Goal: Task Accomplishment & Management: Complete application form

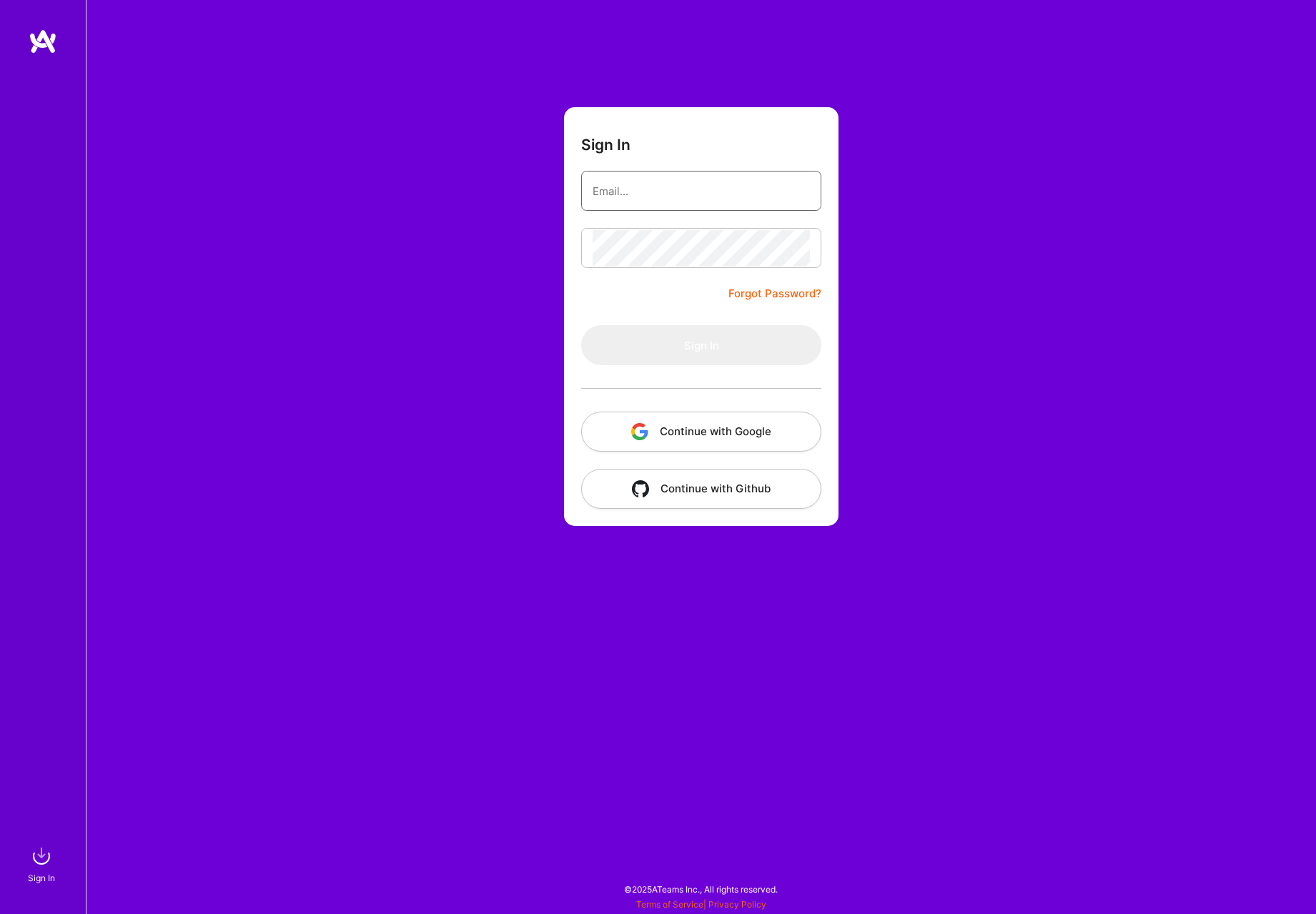
type input "[EMAIL_ADDRESS][DOMAIN_NAME]"
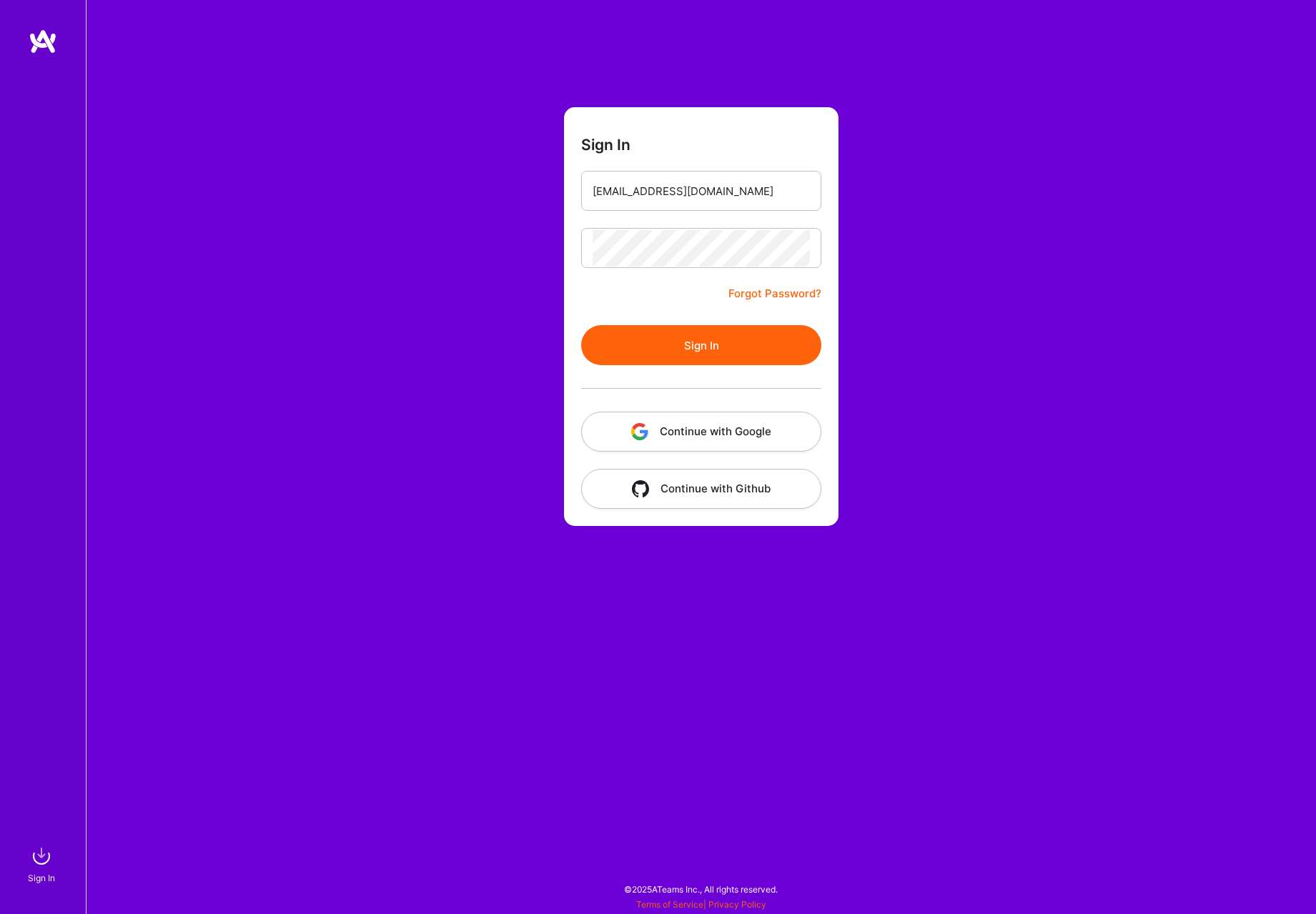
click at [654, 307] on form "Sign In [EMAIL_ADDRESS][DOMAIN_NAME] Forgot Password? Sign In Continue with Goo…" at bounding box center [701, 316] width 275 height 419
click at [666, 351] on button "Sign In" at bounding box center [701, 346] width 240 height 40
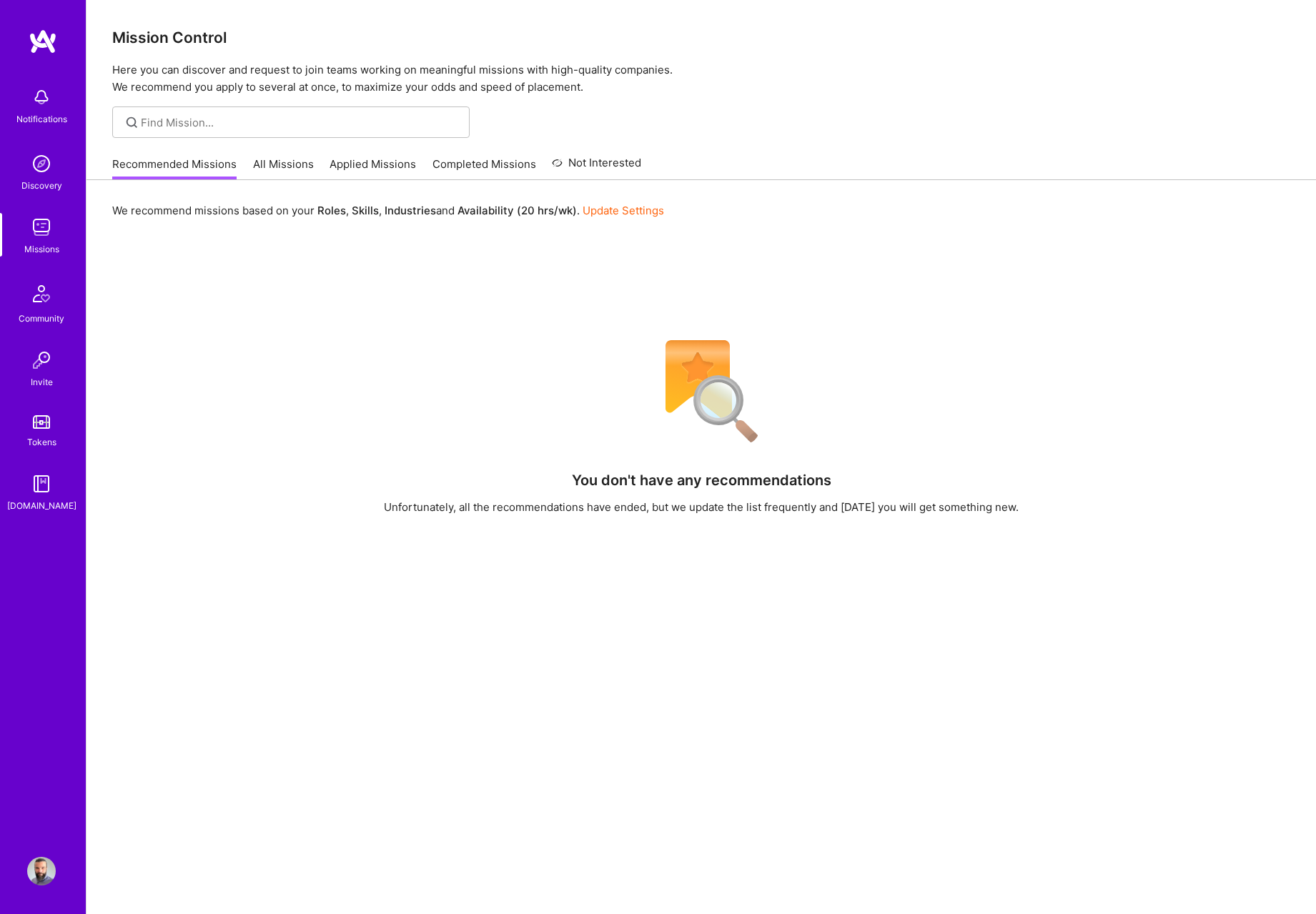
click at [349, 162] on link "Applied Missions" at bounding box center [373, 169] width 87 height 23
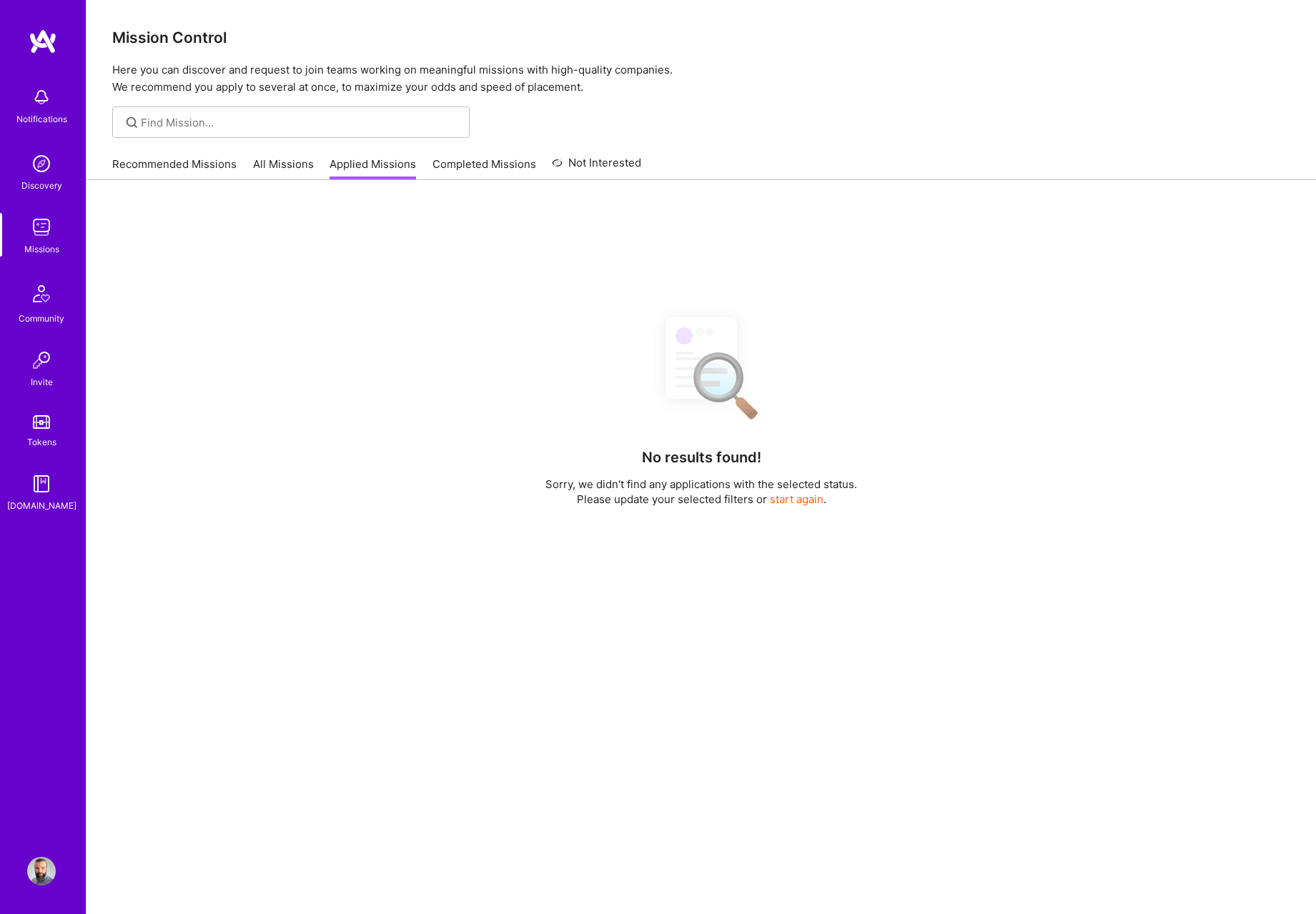
click at [349, 162] on link "Applied Missions" at bounding box center [373, 169] width 87 height 23
click at [64, 223] on link "Missions" at bounding box center [42, 235] width 89 height 43
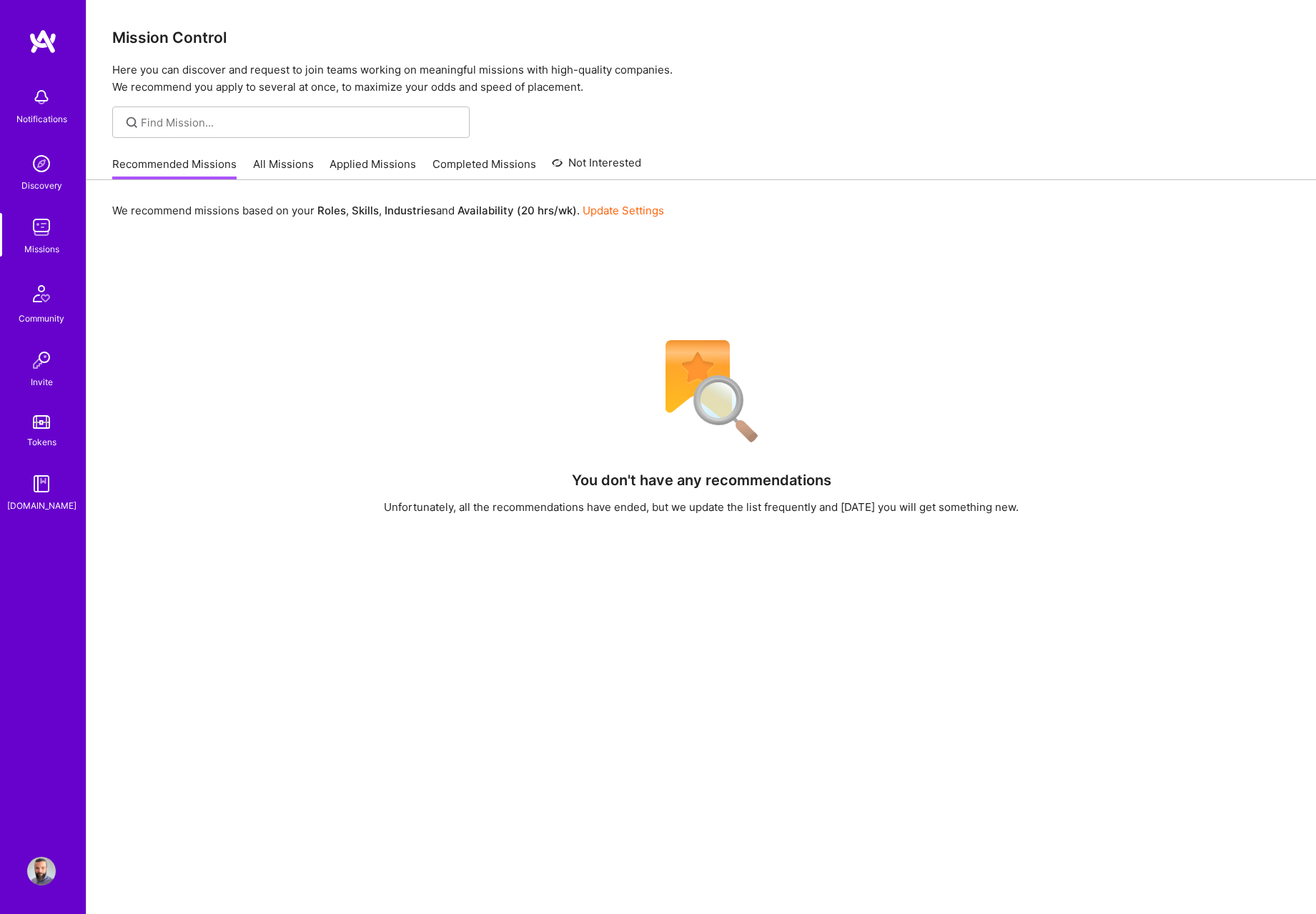
click at [28, 223] on img at bounding box center [42, 227] width 28 height 28
click at [37, 229] on img at bounding box center [42, 227] width 28 height 28
click at [38, 229] on img at bounding box center [42, 227] width 28 height 28
click at [32, 856] on div "Notifications Discovery Missions Community Invite Tokens [DOMAIN_NAME] Profile" at bounding box center [43, 457] width 86 height 914
click at [39, 876] on img at bounding box center [42, 871] width 28 height 28
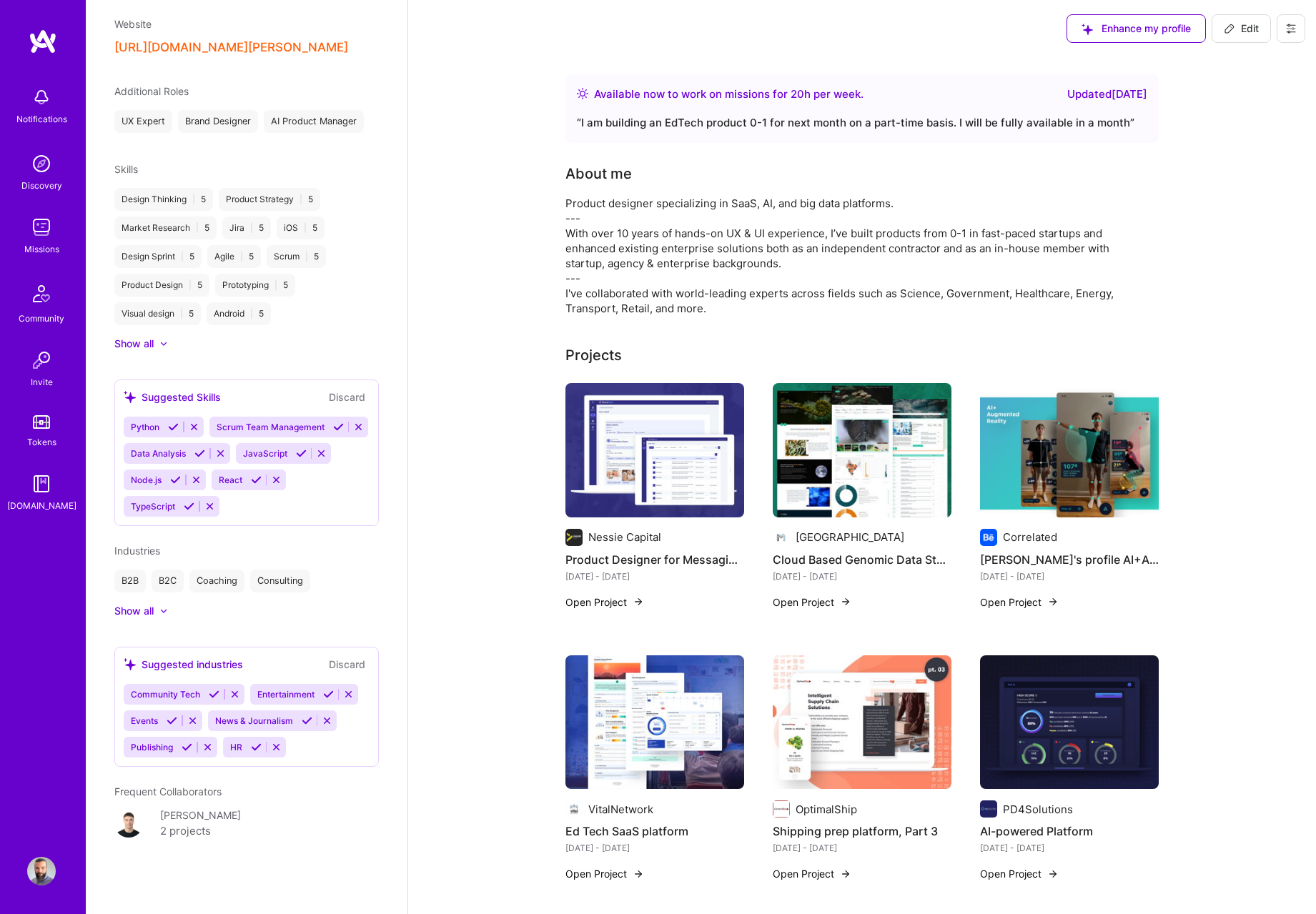
scroll to position [709, 0]
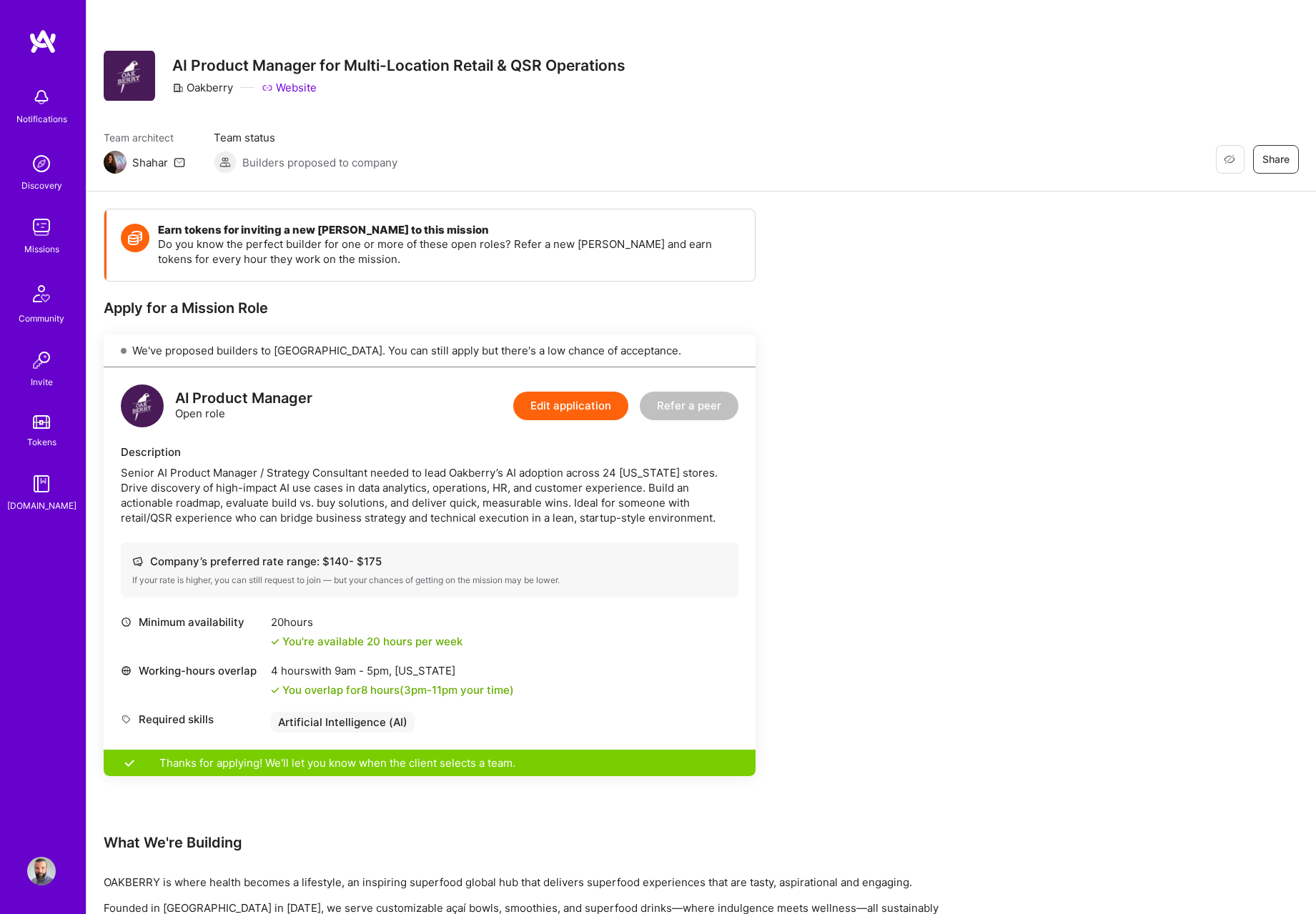
click at [556, 396] on button "Edit application" at bounding box center [571, 406] width 115 height 28
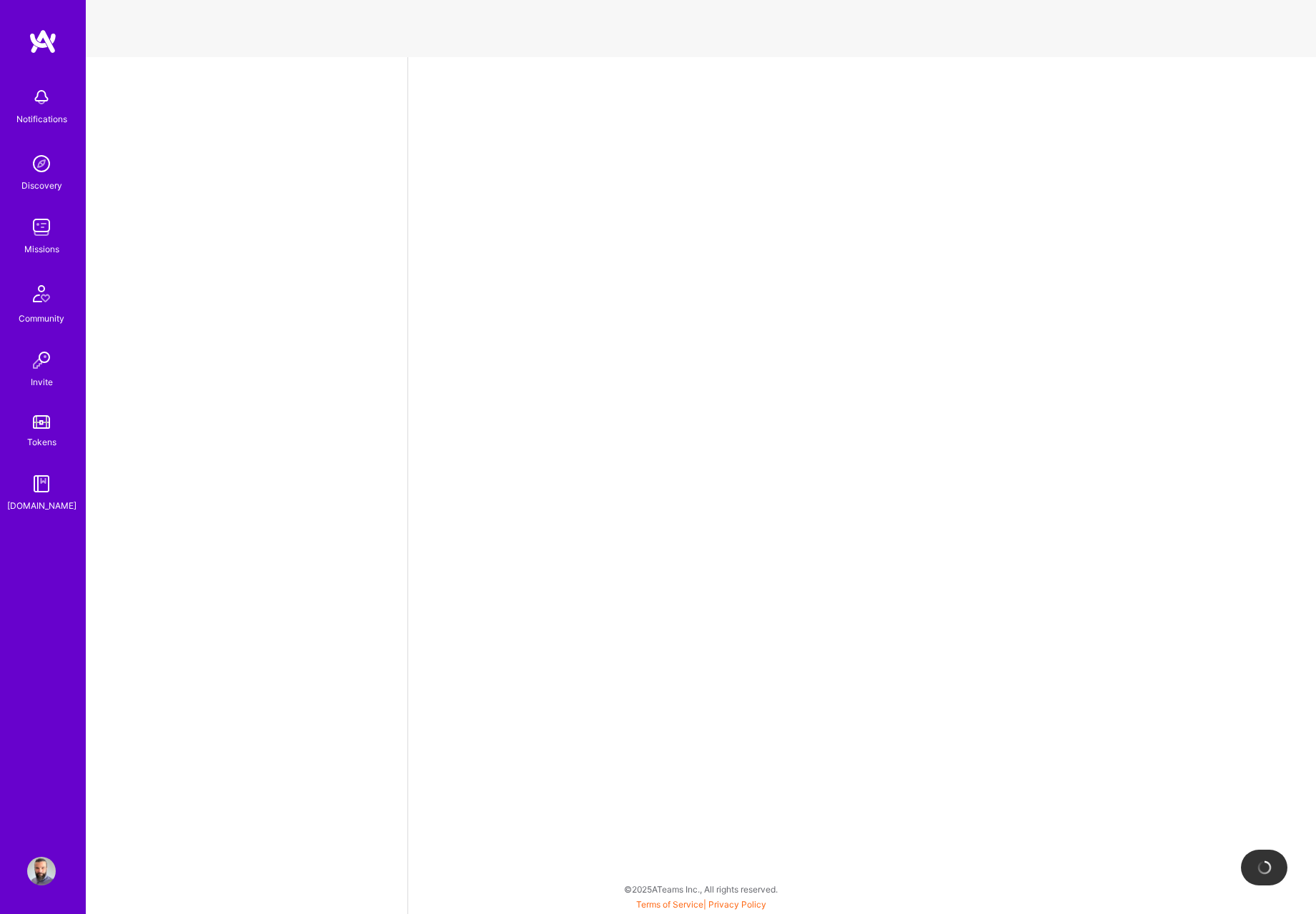
select select "US"
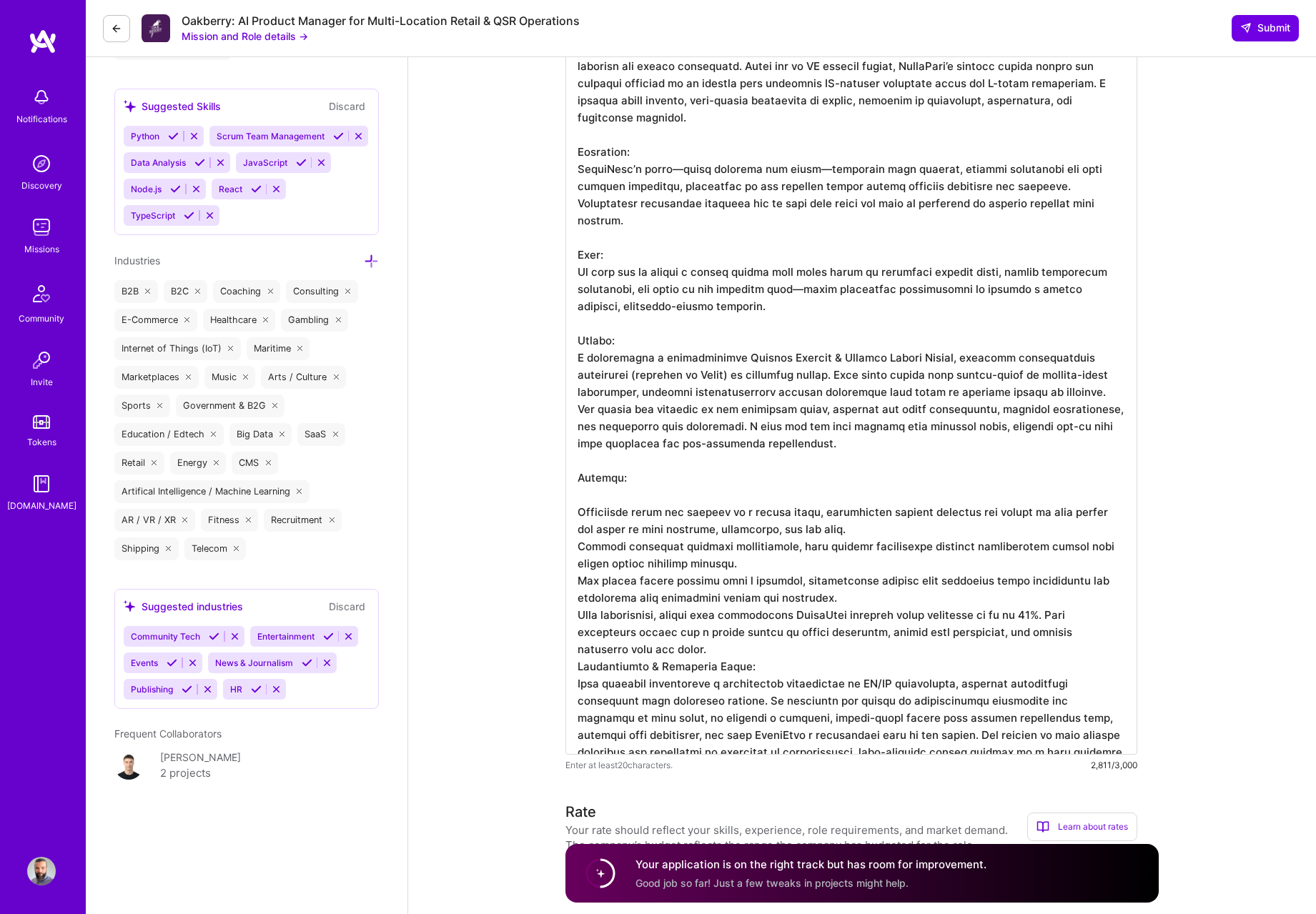
scroll to position [1404, 0]
click at [928, 732] on textarea at bounding box center [851, 391] width 572 height 726
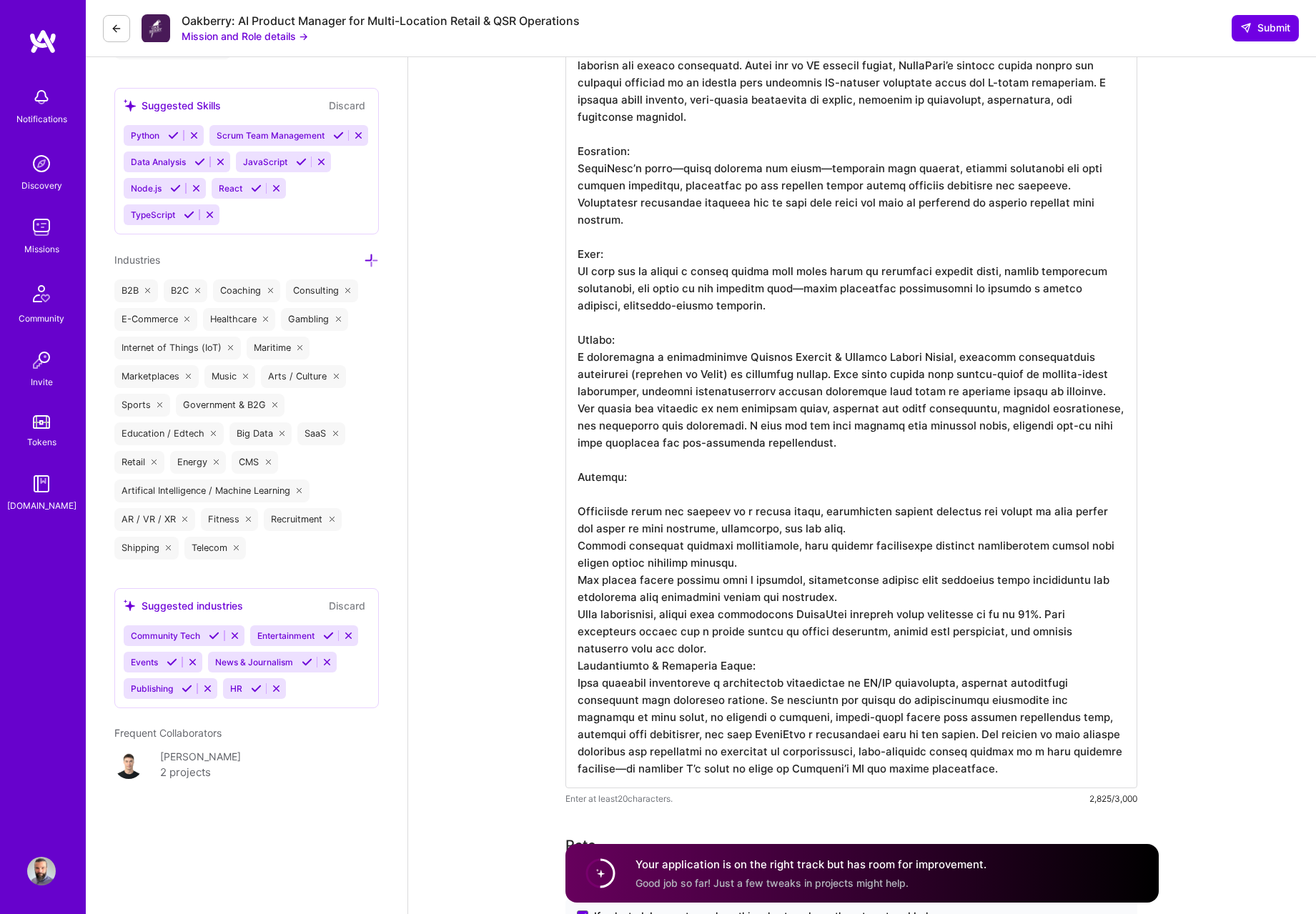
paste textarea "https://www.figma.com/deck/tjlL4FiqjLWaQycZfr6eea/Modular-Content-Nesting?node-…"
click at [640, 769] on textarea at bounding box center [851, 417] width 572 height 778
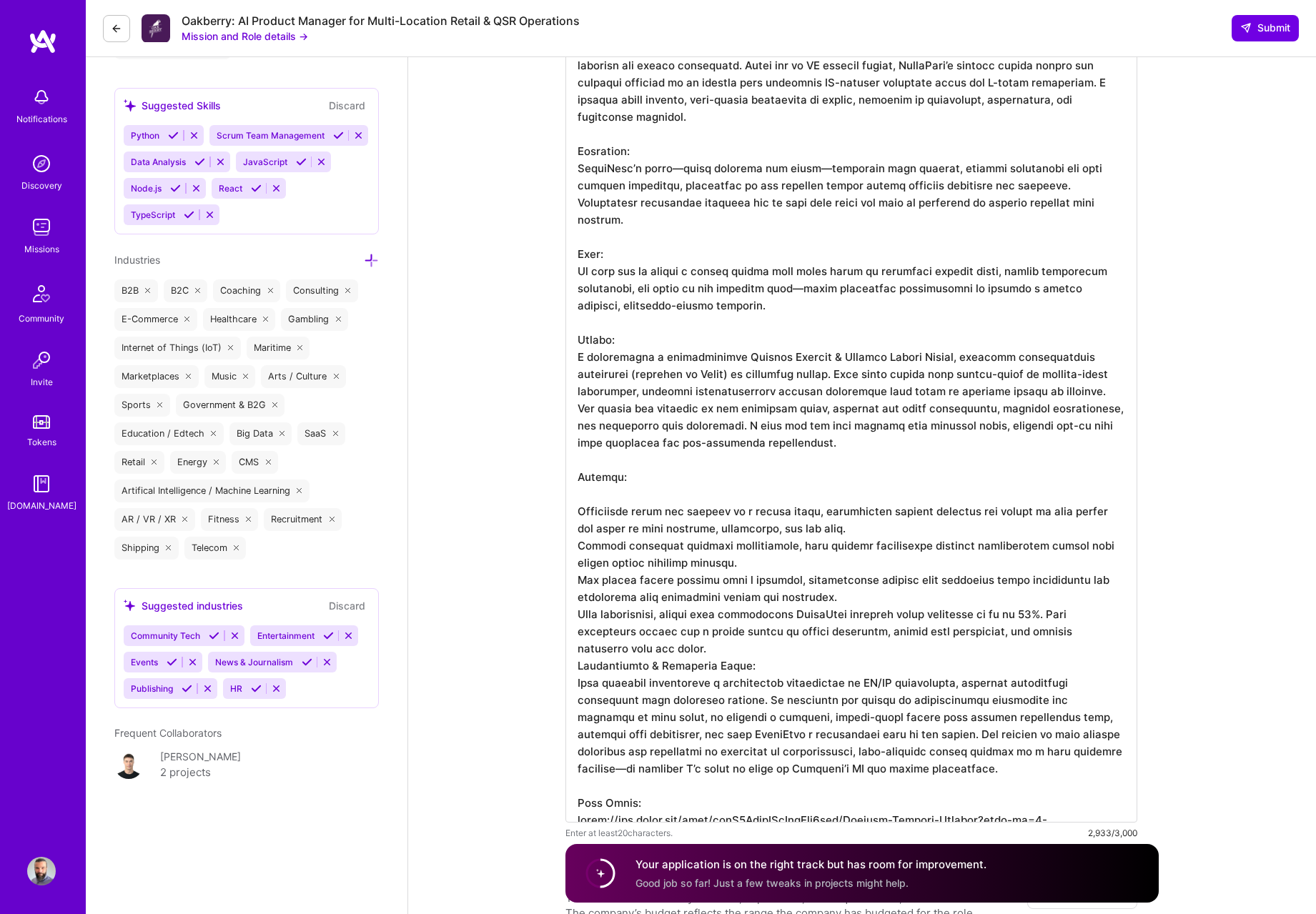
type textarea "One of my most impactful projects in multi-location retail was leading the desi…"
click at [1251, 32] on span "Submit" at bounding box center [1266, 28] width 50 height 14
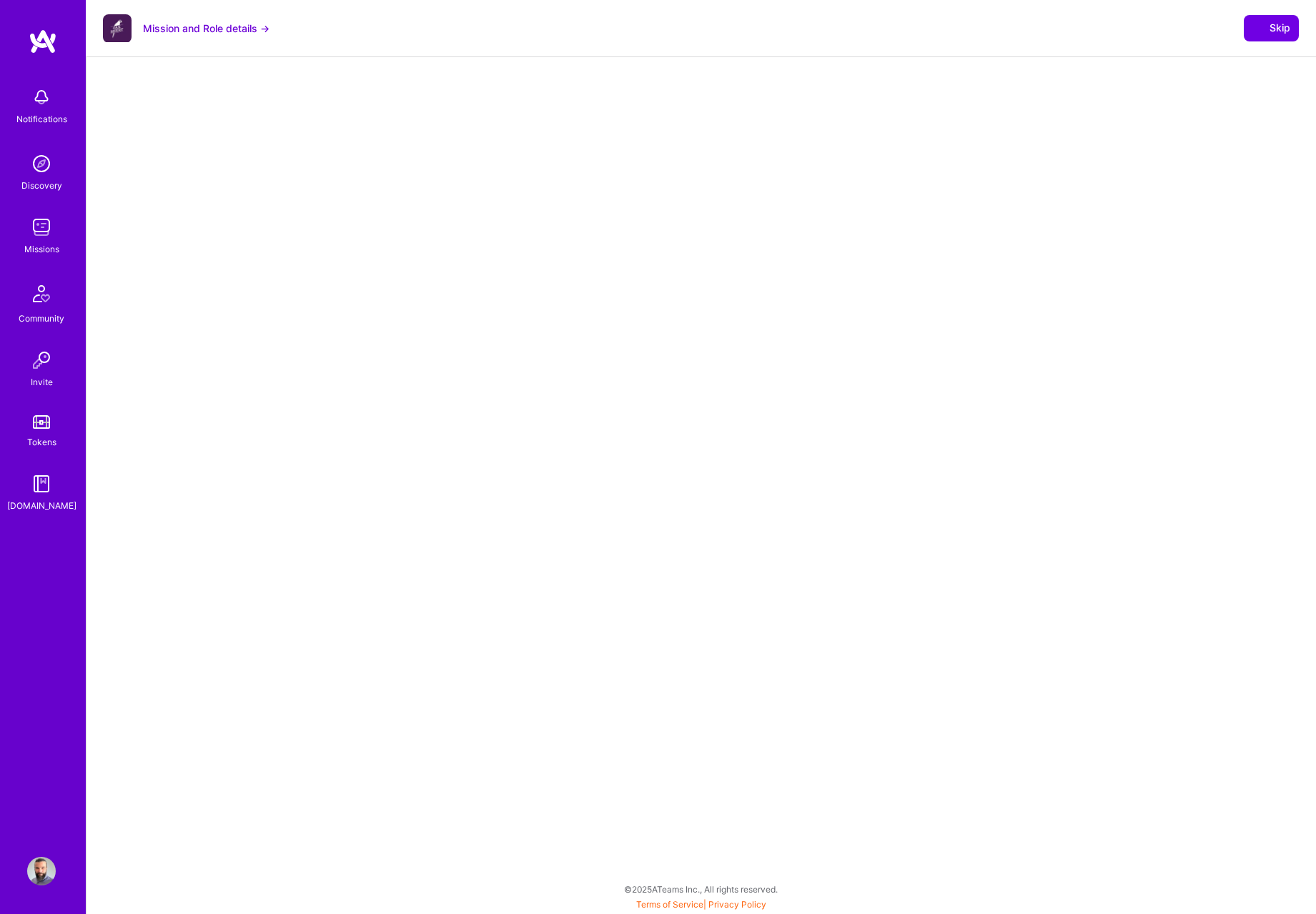
select select "US"
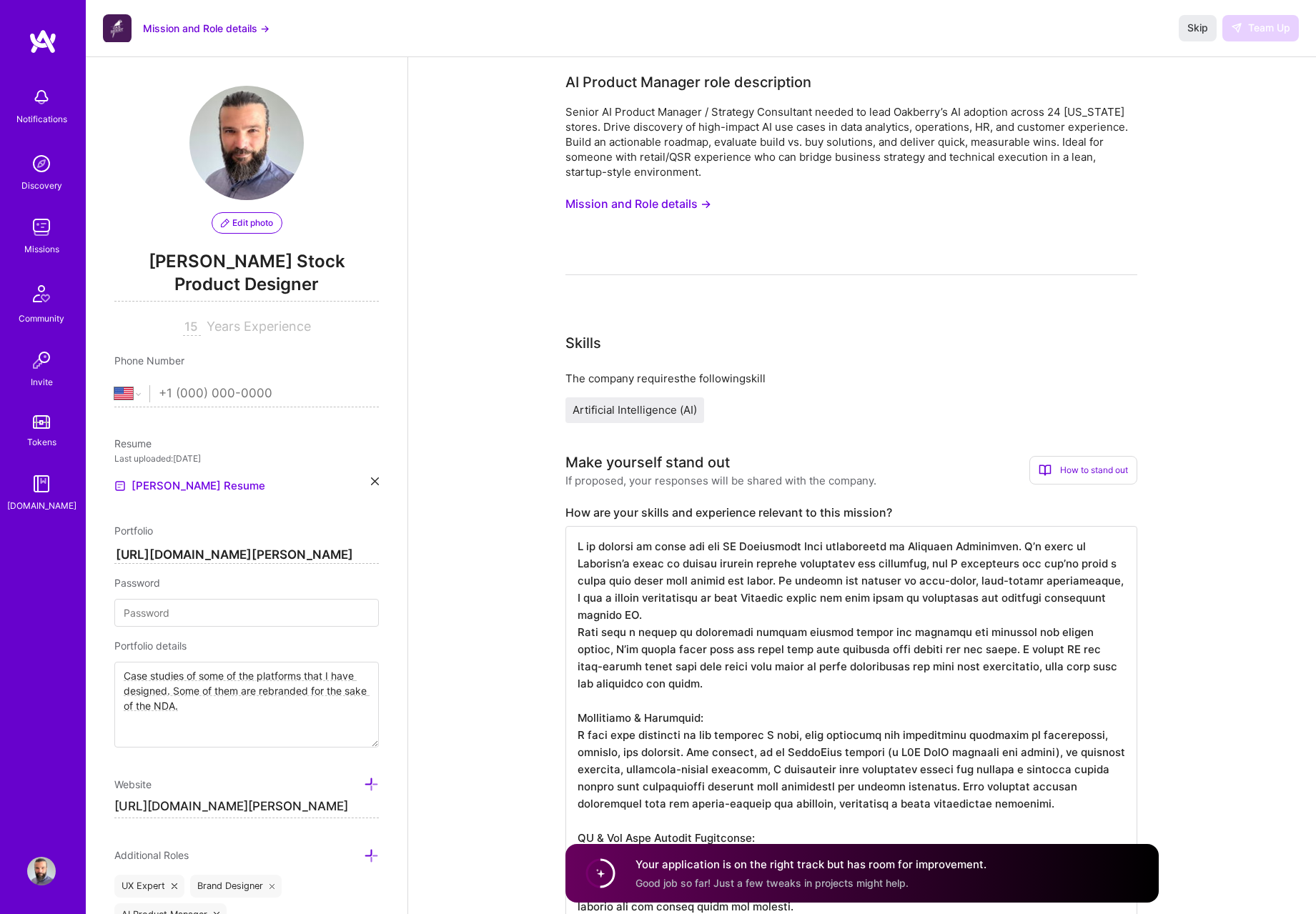
click at [648, 208] on button "Mission and Role details →" at bounding box center [638, 205] width 146 height 27
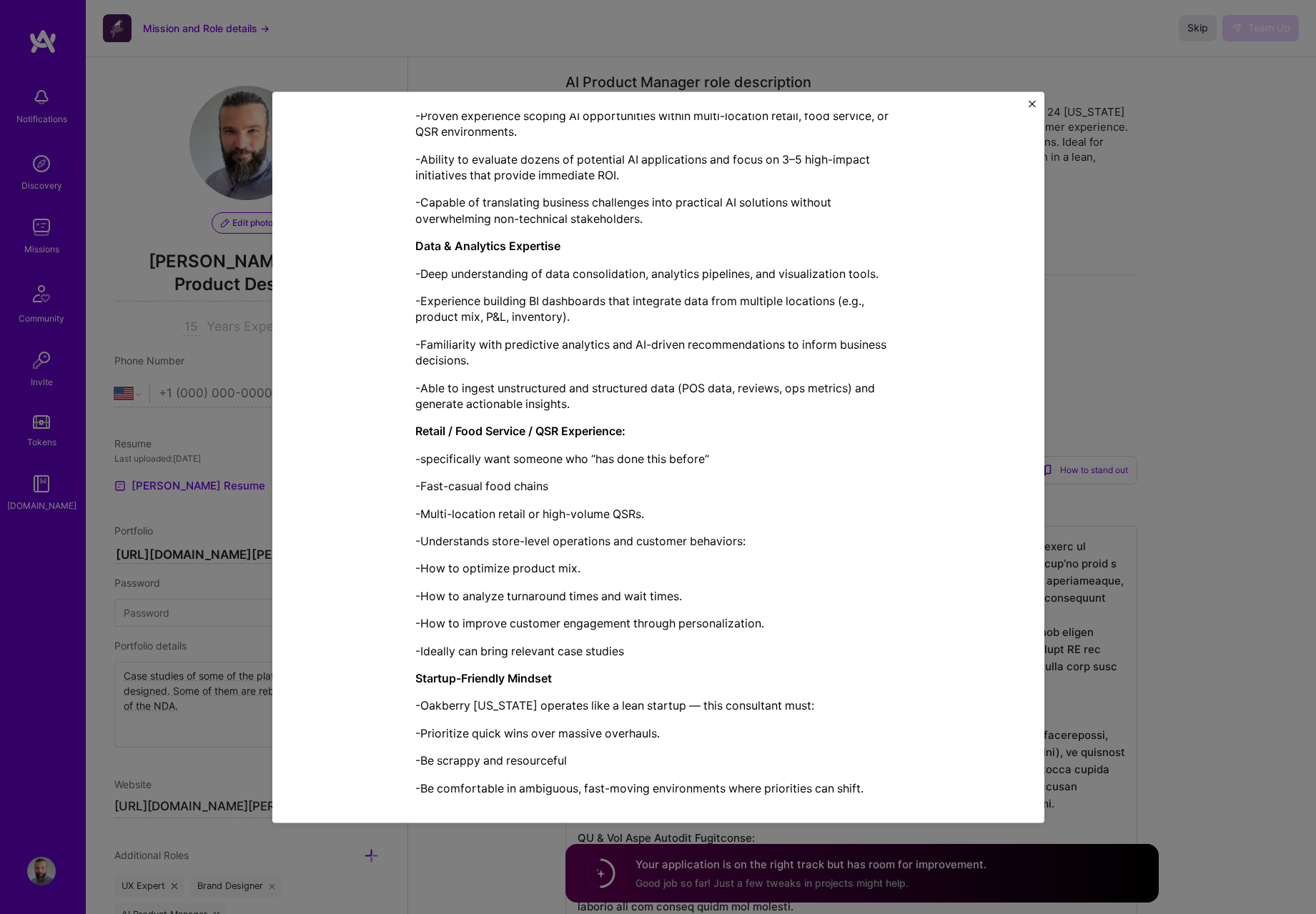
scroll to position [1294, 0]
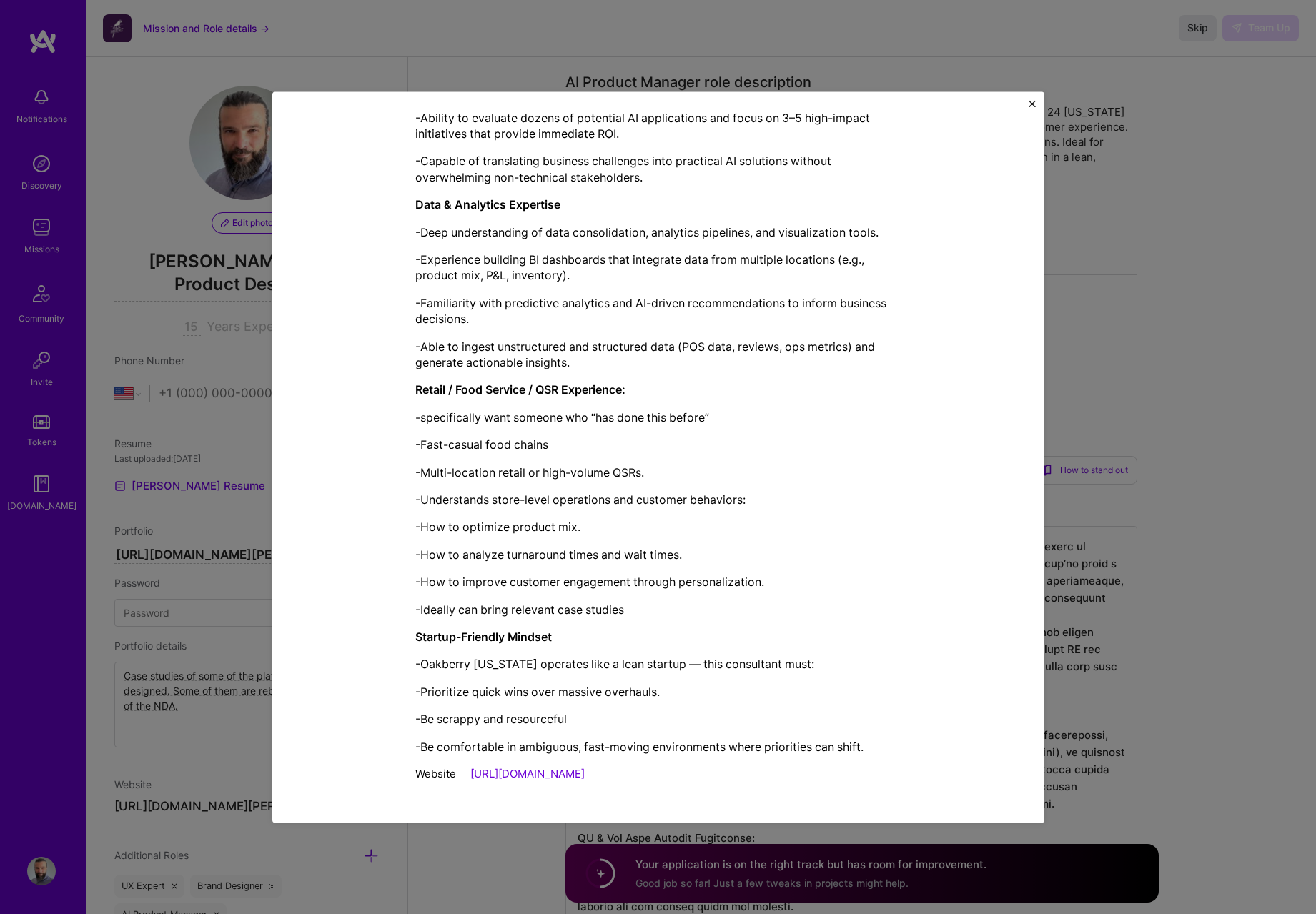
click at [1162, 326] on div "Mission Description and Role Details AI Product Manager role description Senior…" at bounding box center [658, 457] width 1316 height 914
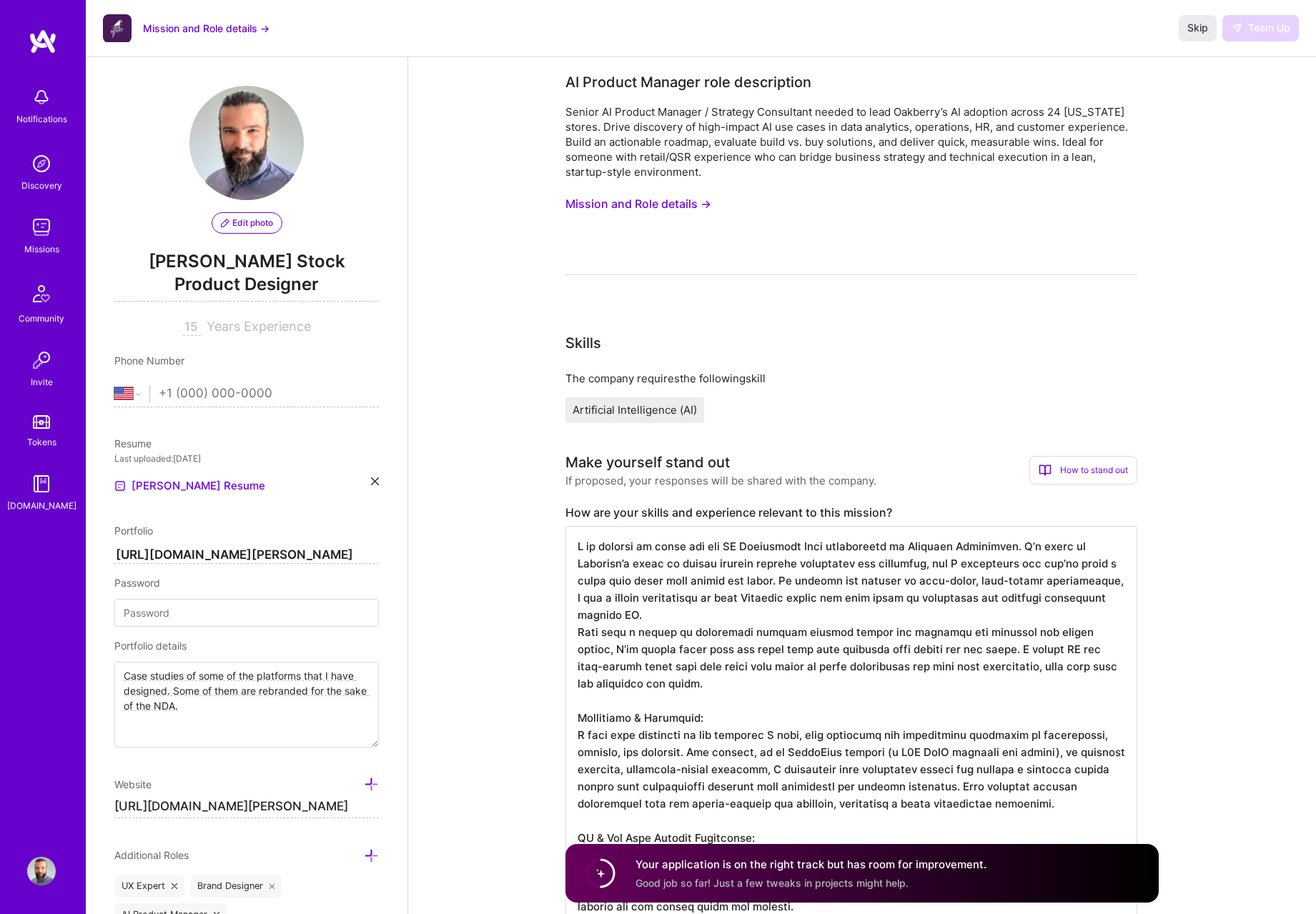
click at [39, 224] on img at bounding box center [42, 227] width 28 height 28
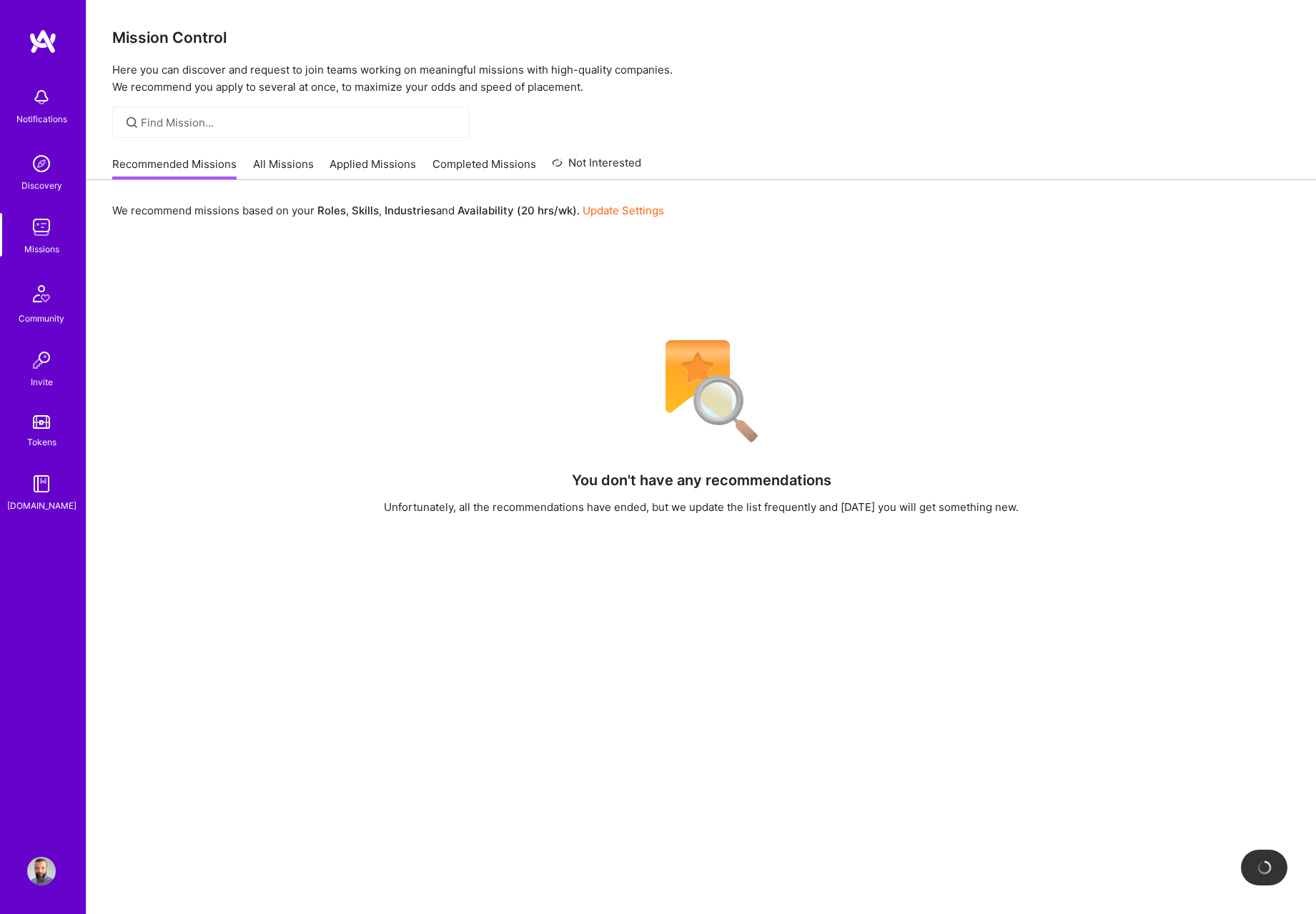
click at [286, 176] on link "All Missions" at bounding box center [283, 169] width 61 height 23
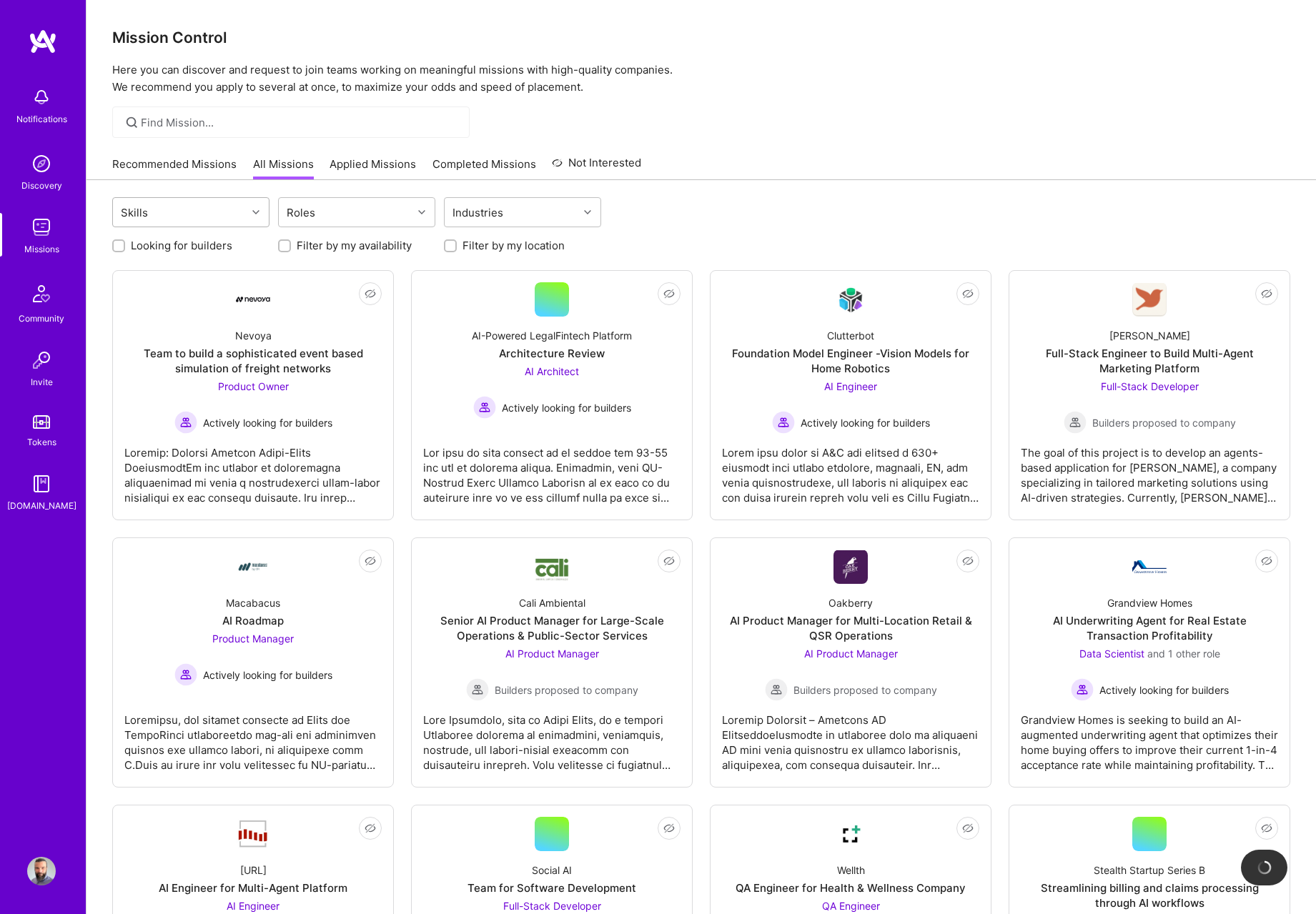
click at [171, 211] on div "Skills" at bounding box center [180, 212] width 134 height 28
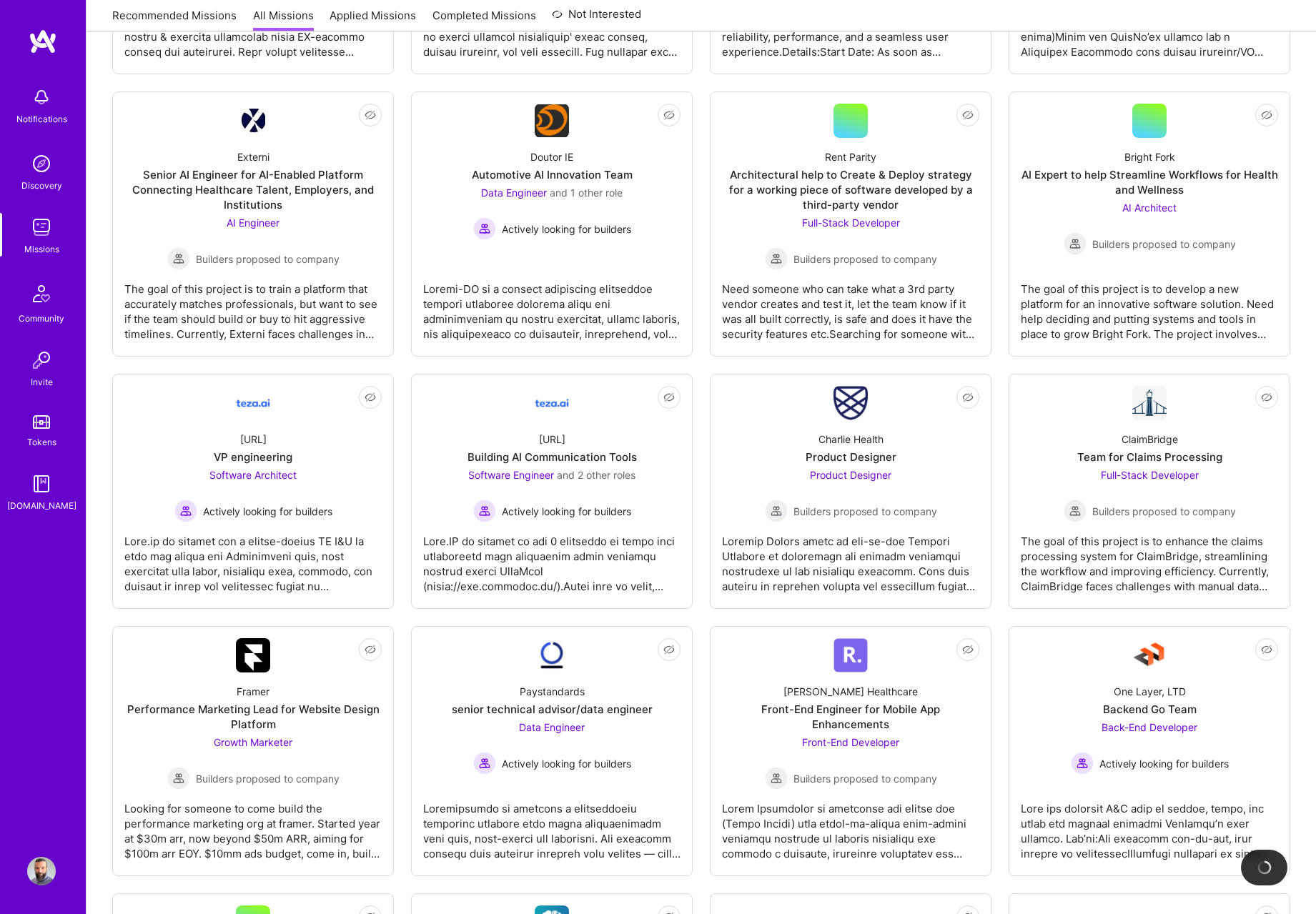
scroll to position [1029, 0]
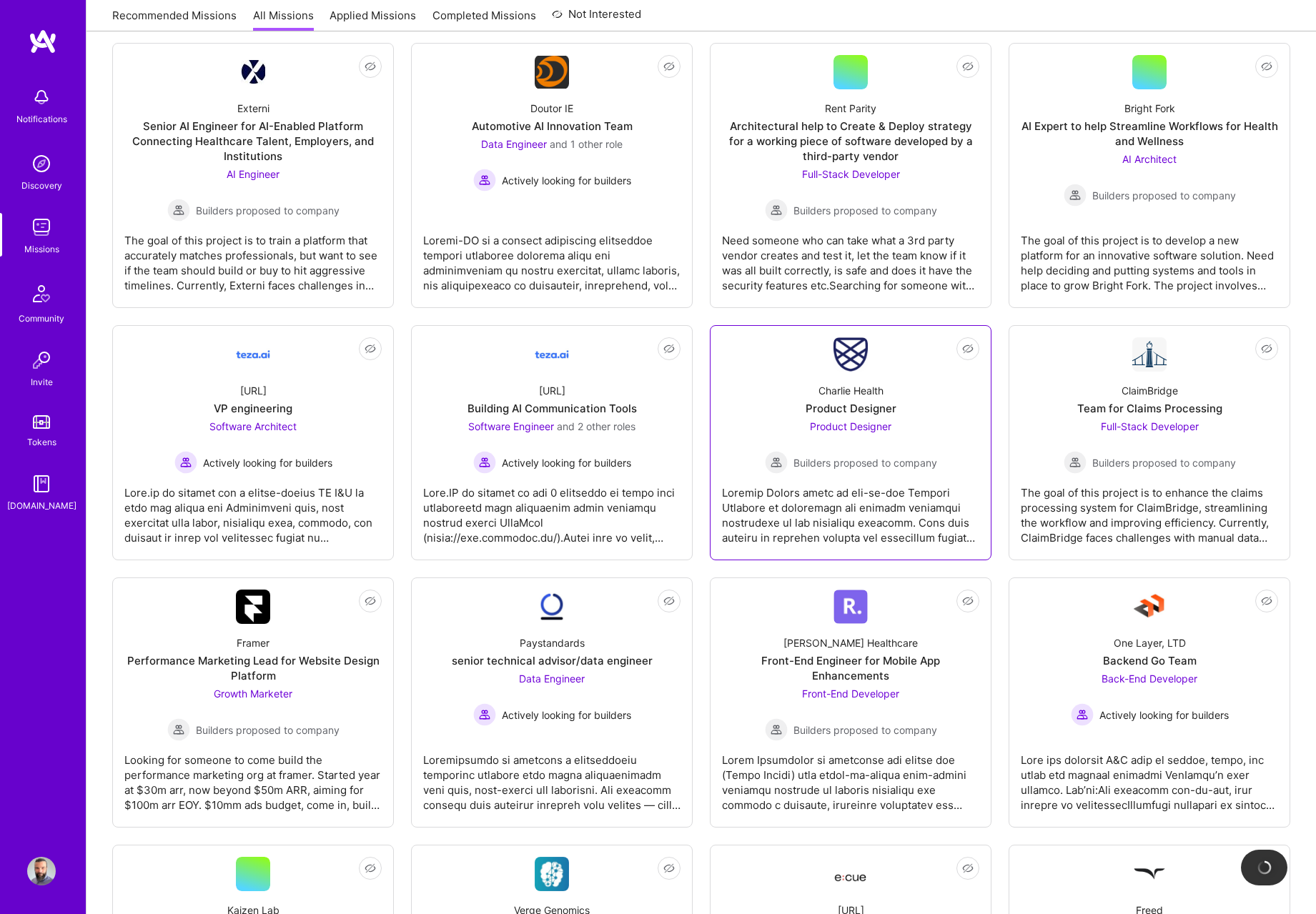
click at [758, 361] on link "Not Interested Charlie Health Product Designer Product Designer Builders propos…" at bounding box center [851, 442] width 257 height 211
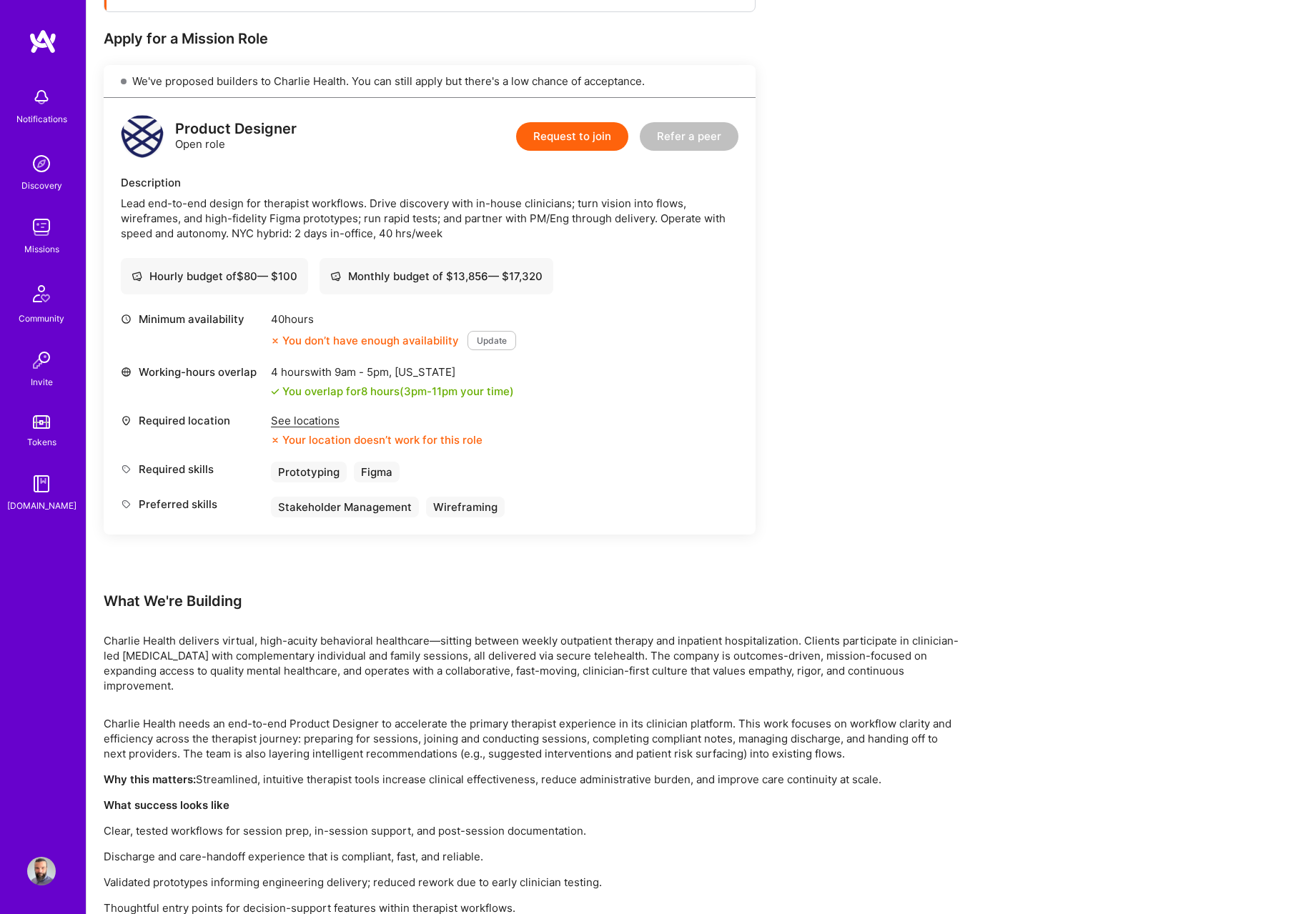
scroll to position [408, 0]
